Goal: Transaction & Acquisition: Purchase product/service

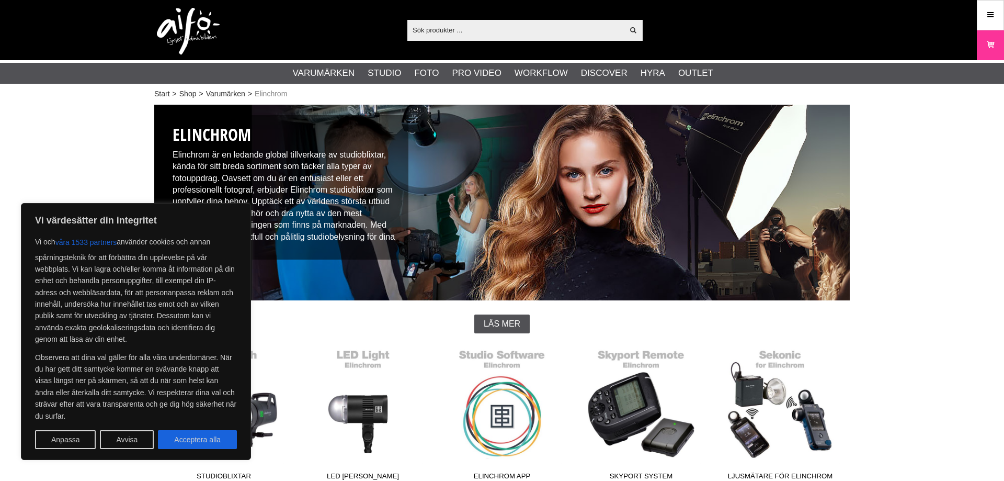
click at [394, 325] on div "Läs mer" at bounding box center [502, 323] width 696 height 19
click at [198, 439] on button "Acceptera alla" at bounding box center [197, 439] width 79 height 19
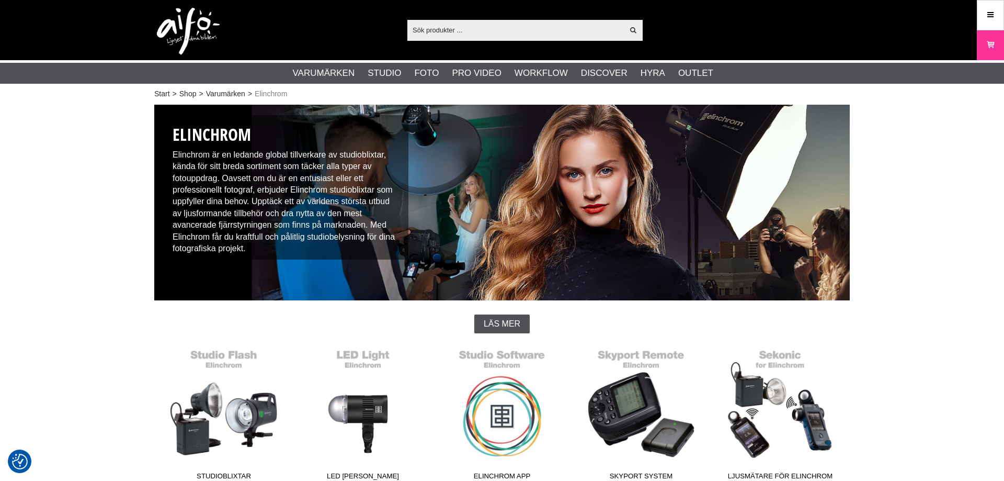
checkbox input "true"
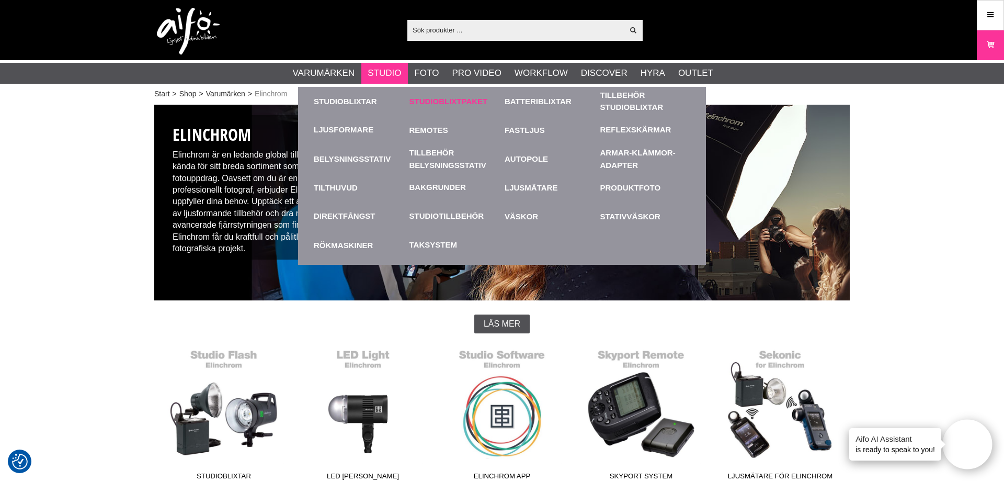
click at [442, 97] on link "Studioblixtpaket" at bounding box center [455, 101] width 90 height 29
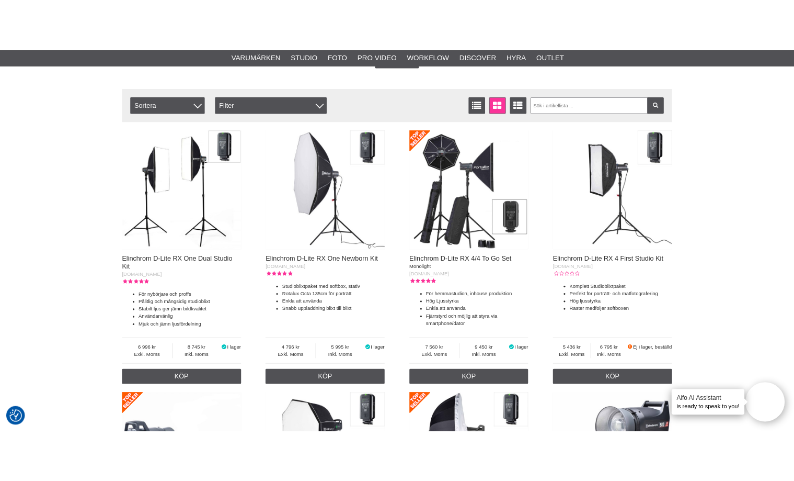
scroll to position [480, 0]
